Goal: Task Accomplishment & Management: Complete application form

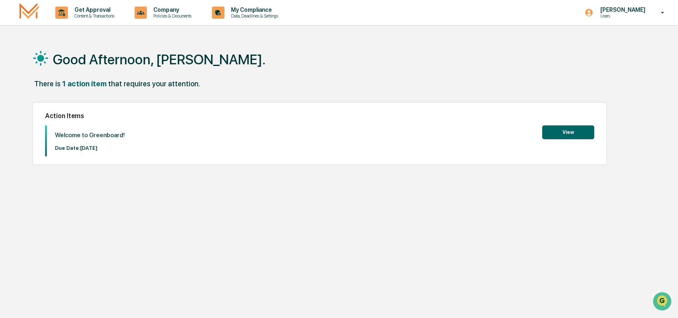
click at [563, 128] on button "View" at bounding box center [568, 132] width 52 height 14
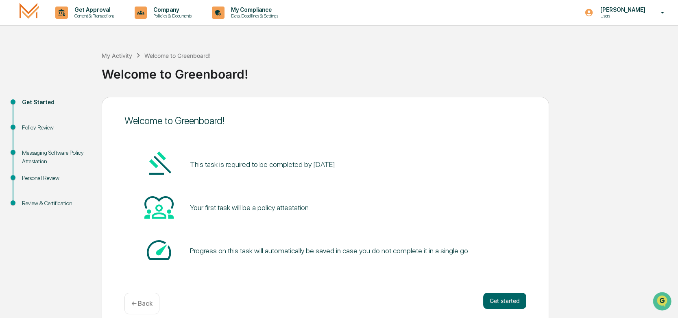
scroll to position [10, 0]
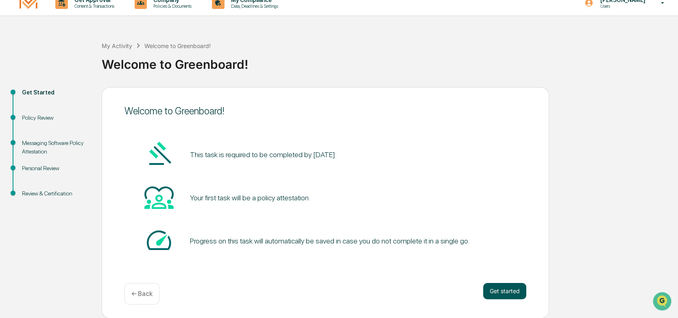
click at [505, 285] on button "Get started" at bounding box center [504, 291] width 43 height 16
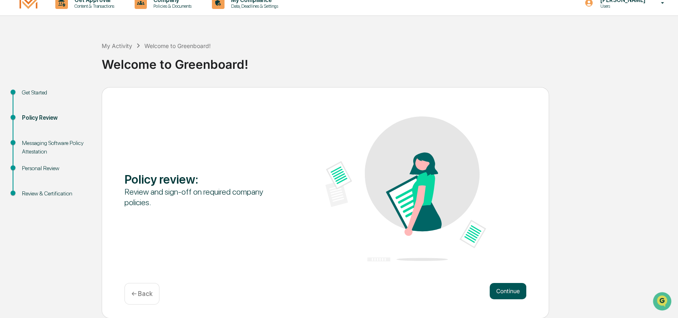
click at [508, 291] on button "Continue" at bounding box center [508, 291] width 37 height 16
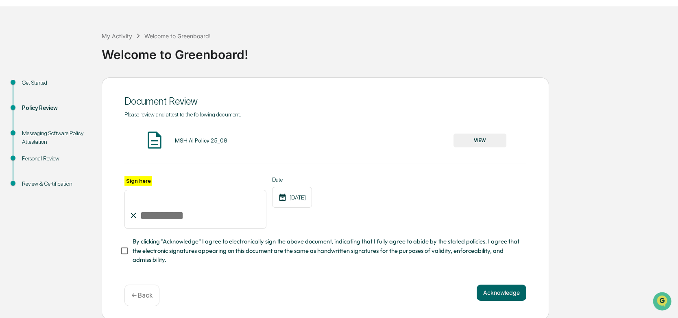
scroll to position [24, 0]
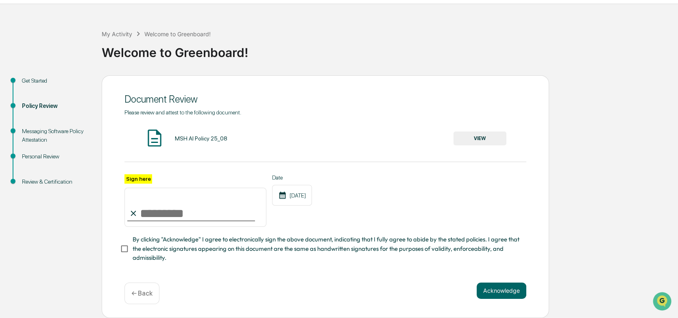
drag, startPoint x: 152, startPoint y: 211, endPoint x: 193, endPoint y: 213, distance: 41.5
click at [193, 213] on input "Sign here" at bounding box center [195, 206] width 142 height 39
type input "**********"
click at [466, 277] on div "**********" at bounding box center [325, 196] width 447 height 242
click at [478, 284] on button "Acknowledge" at bounding box center [502, 290] width 50 height 16
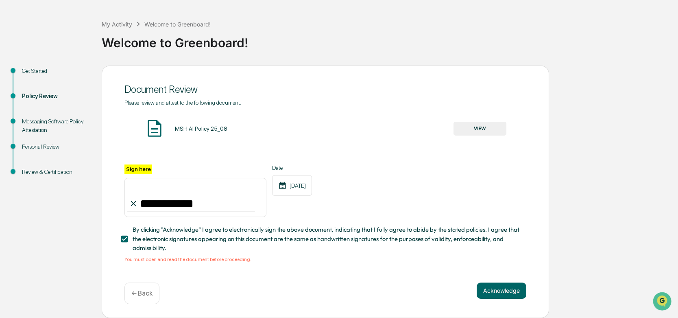
scroll to position [34, 0]
click at [183, 125] on div "MSH AI Policy 25_08" at bounding box center [201, 128] width 52 height 7
click at [459, 125] on button "VIEW" at bounding box center [479, 129] width 53 height 14
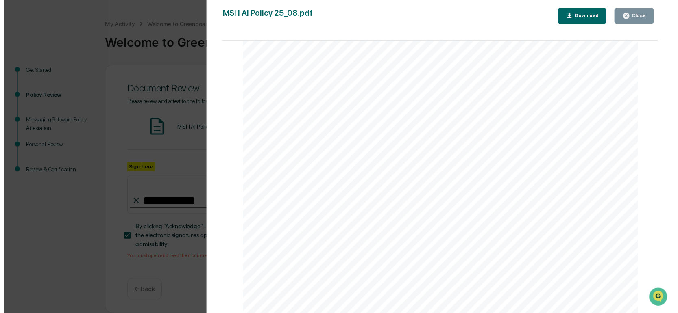
scroll to position [1347, 0]
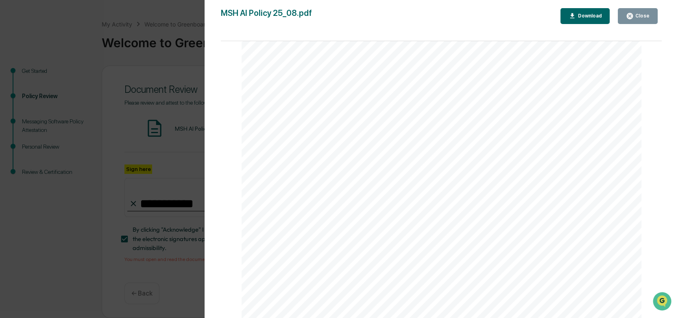
click at [635, 18] on div "Close" at bounding box center [641, 16] width 16 height 6
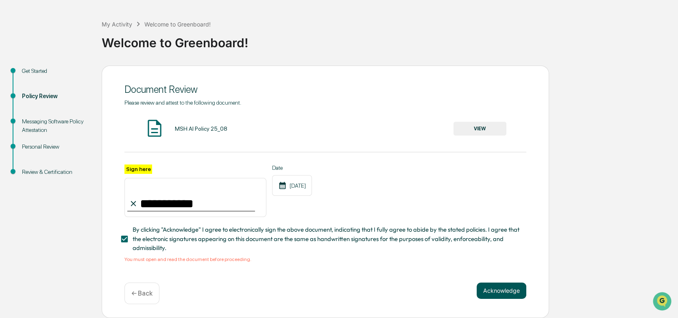
click at [505, 288] on button "Acknowledge" at bounding box center [502, 290] width 50 height 16
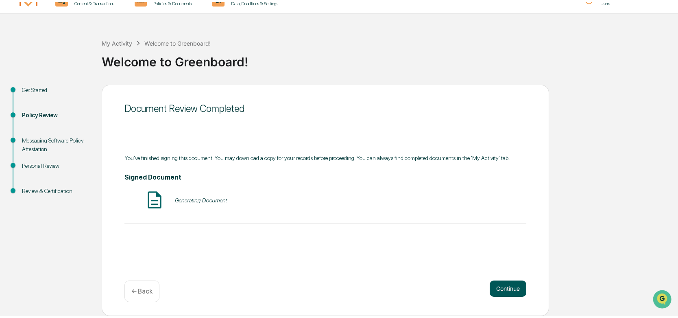
scroll to position [10, 0]
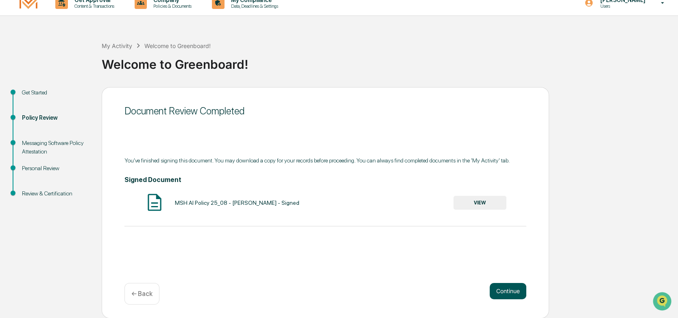
click at [507, 293] on button "Continue" at bounding box center [508, 291] width 37 height 16
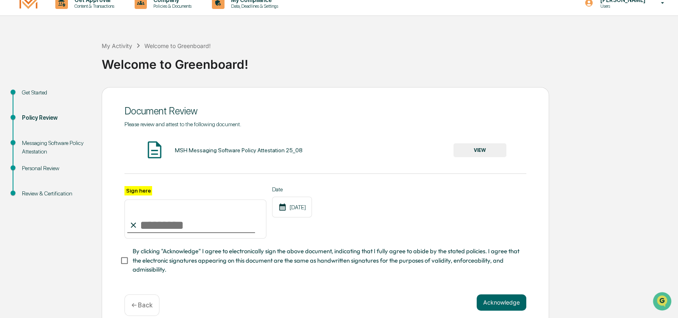
click at [481, 148] on button "VIEW" at bounding box center [479, 150] width 53 height 14
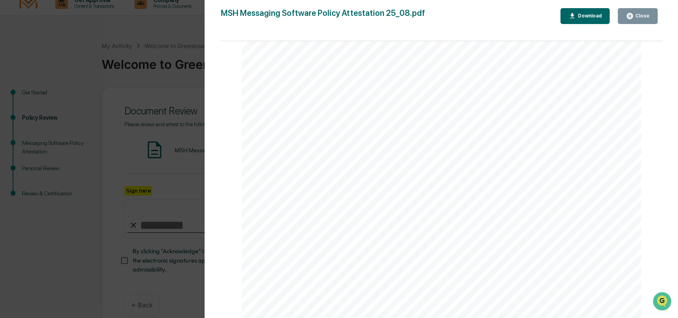
scroll to position [1347, 0]
click at [642, 15] on div "Close" at bounding box center [641, 16] width 16 height 6
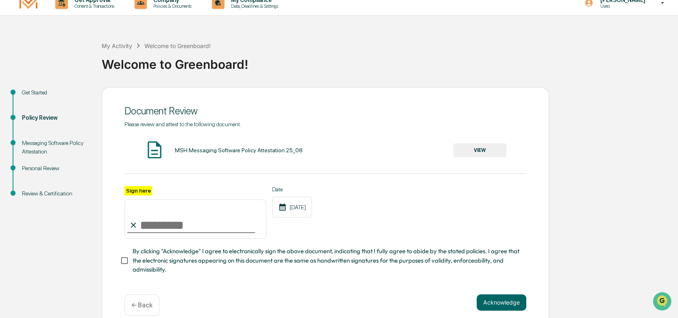
click at [149, 224] on input "Sign here" at bounding box center [195, 218] width 142 height 39
type input "**********"
click at [492, 299] on button "Acknowledge" at bounding box center [502, 302] width 50 height 16
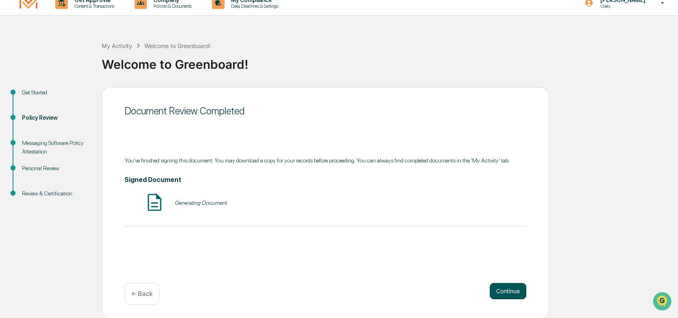
click at [499, 289] on button "Continue" at bounding box center [508, 291] width 37 height 16
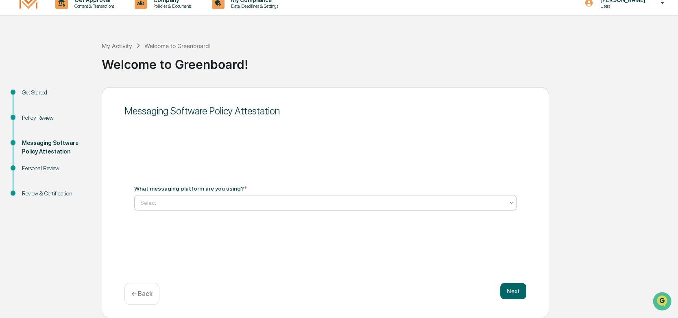
click at [241, 198] on div at bounding box center [322, 202] width 364 height 8
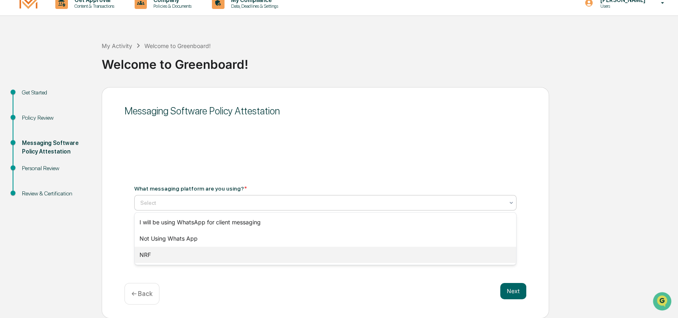
click at [217, 255] on div "NRF" at bounding box center [325, 254] width 381 height 16
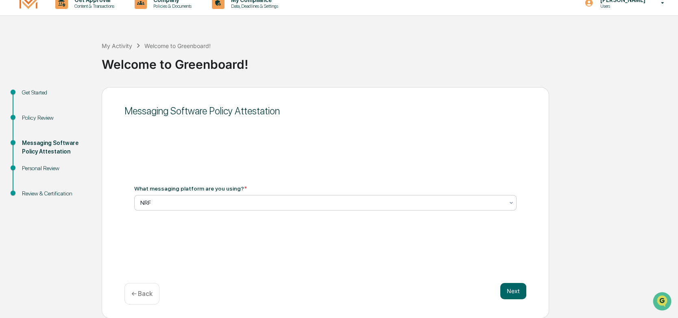
click at [203, 204] on div at bounding box center [322, 202] width 364 height 8
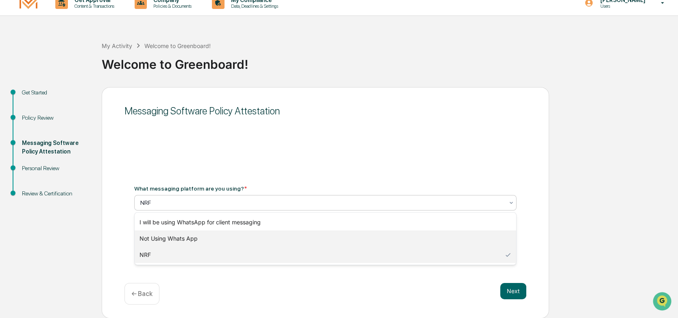
click at [201, 242] on div "Not Using Whats App" at bounding box center [325, 238] width 381 height 16
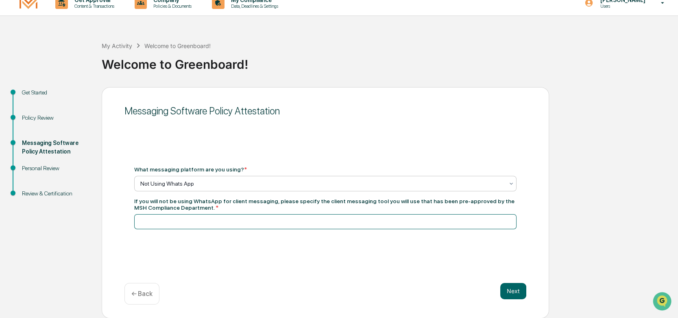
click at [199, 222] on input at bounding box center [325, 221] width 382 height 15
type input "**********"
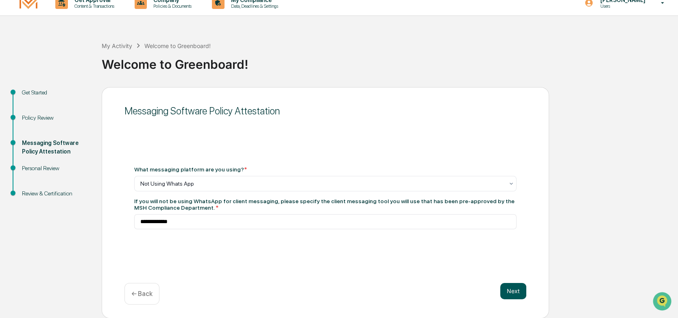
click at [517, 296] on button "Next" at bounding box center [513, 291] width 26 height 16
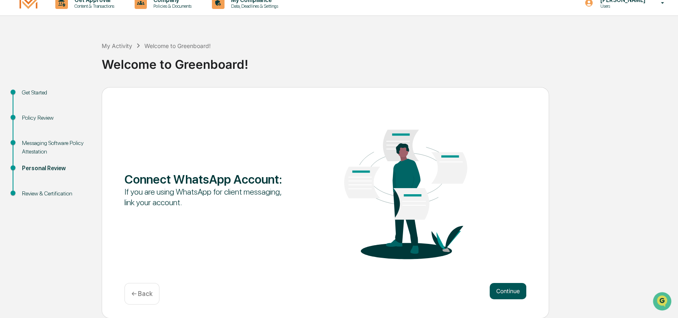
click at [518, 286] on button "Continue" at bounding box center [508, 291] width 37 height 16
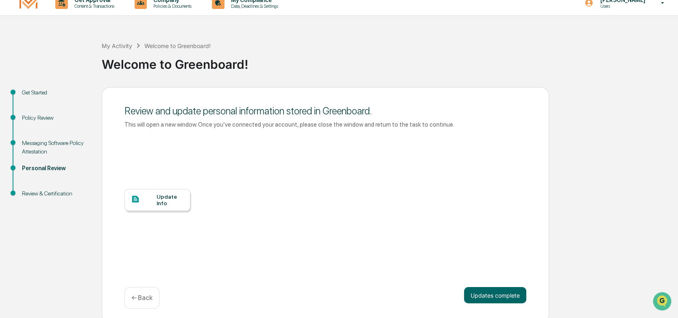
click at [168, 199] on div "Update Info" at bounding box center [170, 199] width 27 height 13
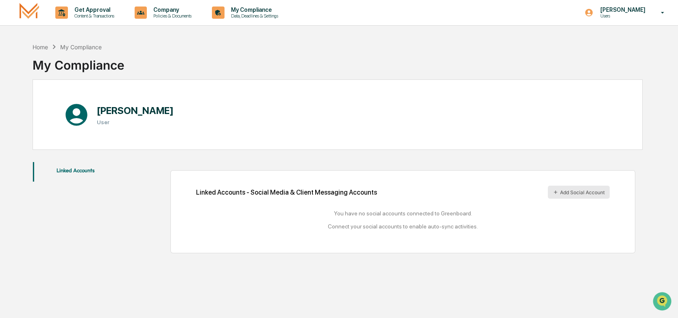
click at [566, 188] on button "Add Social Account" at bounding box center [579, 191] width 62 height 13
click at [84, 64] on div "My Compliance" at bounding box center [79, 61] width 92 height 21
click at [91, 46] on div "My Compliance" at bounding box center [80, 47] width 41 height 7
click at [81, 47] on div "My Compliance" at bounding box center [80, 47] width 41 height 7
click at [44, 46] on div "Home" at bounding box center [40, 47] width 15 height 7
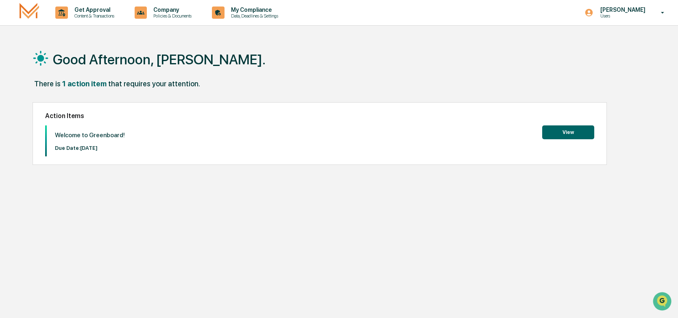
click at [555, 130] on button "View" at bounding box center [568, 132] width 52 height 14
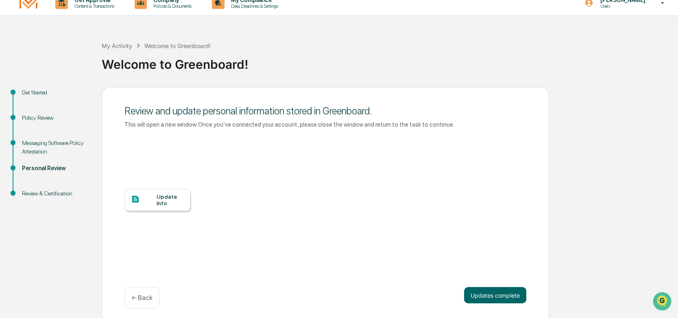
scroll to position [14, 0]
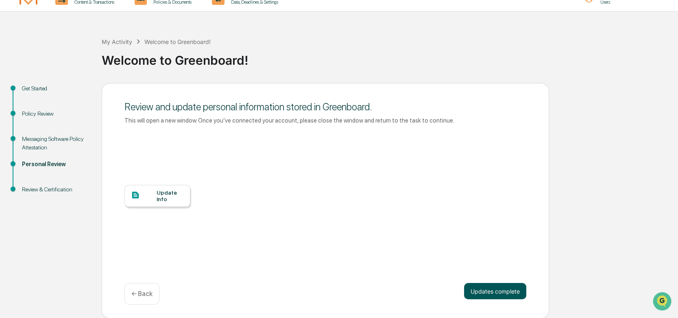
click at [493, 287] on button "Updates complete" at bounding box center [495, 291] width 62 height 16
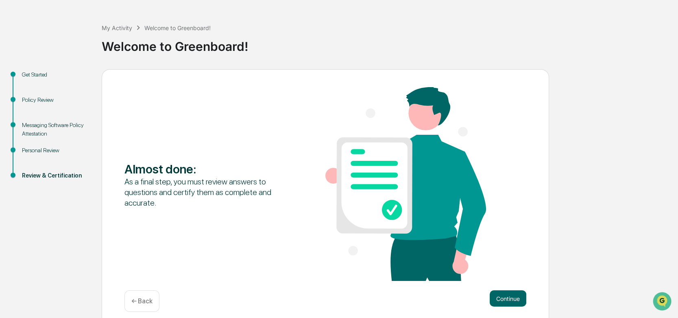
scroll to position [35, 0]
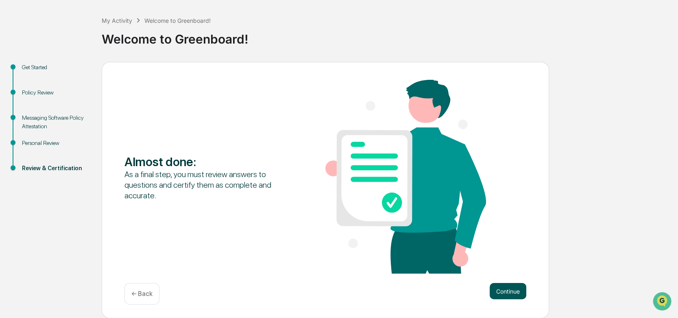
click at [502, 283] on button "Continue" at bounding box center [508, 291] width 37 height 16
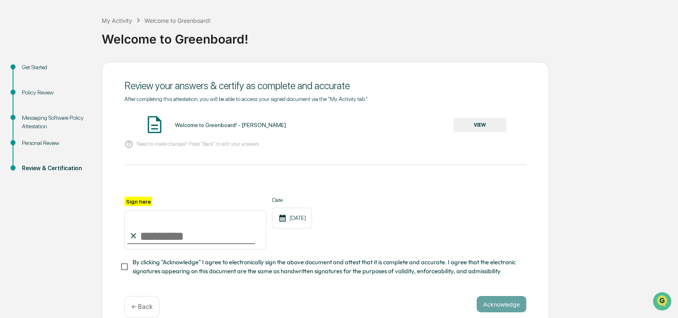
click at [470, 120] on button "VIEW" at bounding box center [479, 125] width 53 height 14
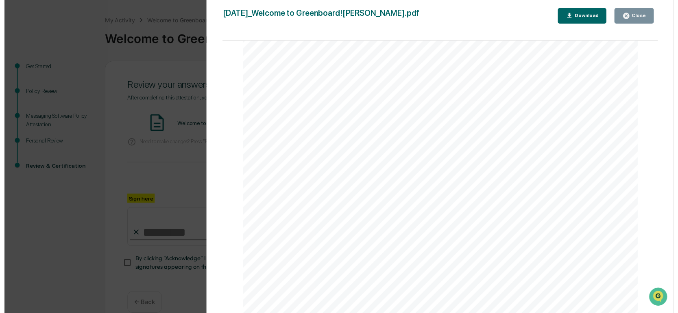
scroll to position [899, 0]
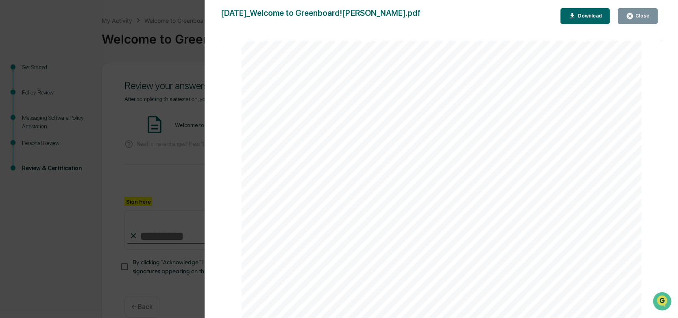
click at [635, 15] on div "Close" at bounding box center [641, 16] width 16 height 6
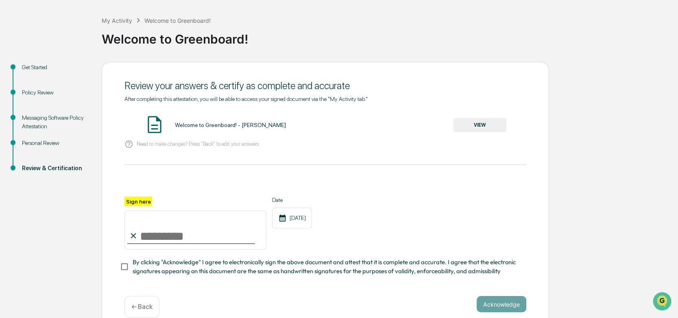
click at [189, 229] on input "Sign here" at bounding box center [195, 229] width 142 height 39
type input "**********"
click at [505, 312] on button "Acknowledge" at bounding box center [502, 304] width 50 height 16
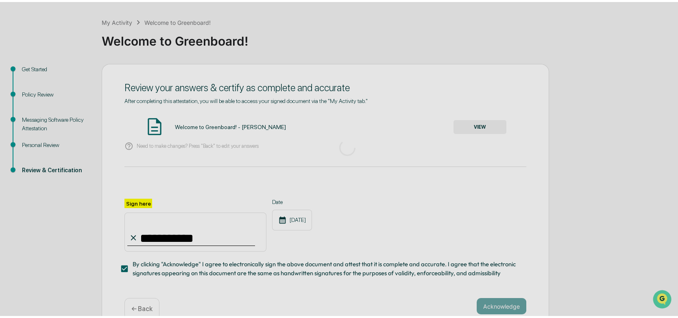
scroll to position [10, 0]
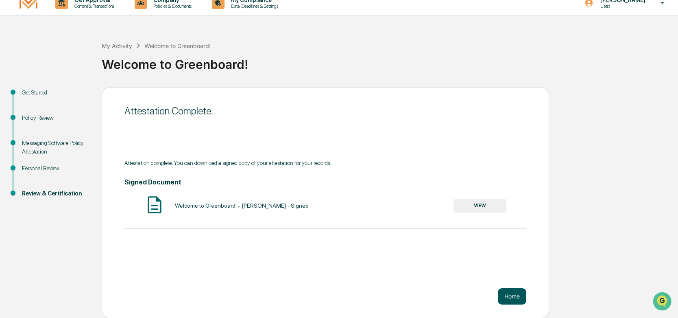
click at [507, 293] on button "Home" at bounding box center [512, 296] width 28 height 16
